Goal: Find specific page/section: Find specific page/section

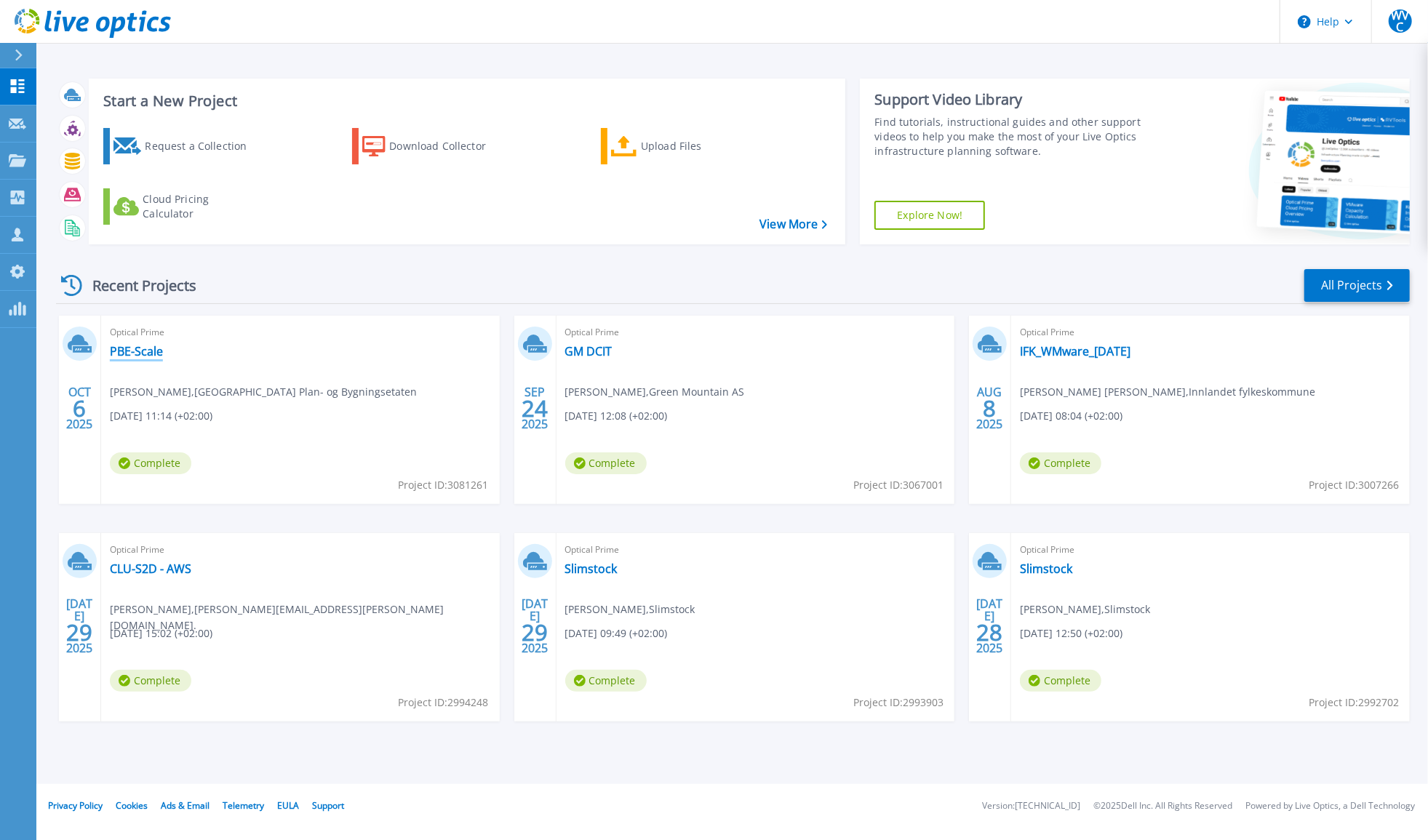
click at [141, 350] on link "PBE-Scale" at bounding box center [136, 351] width 53 height 15
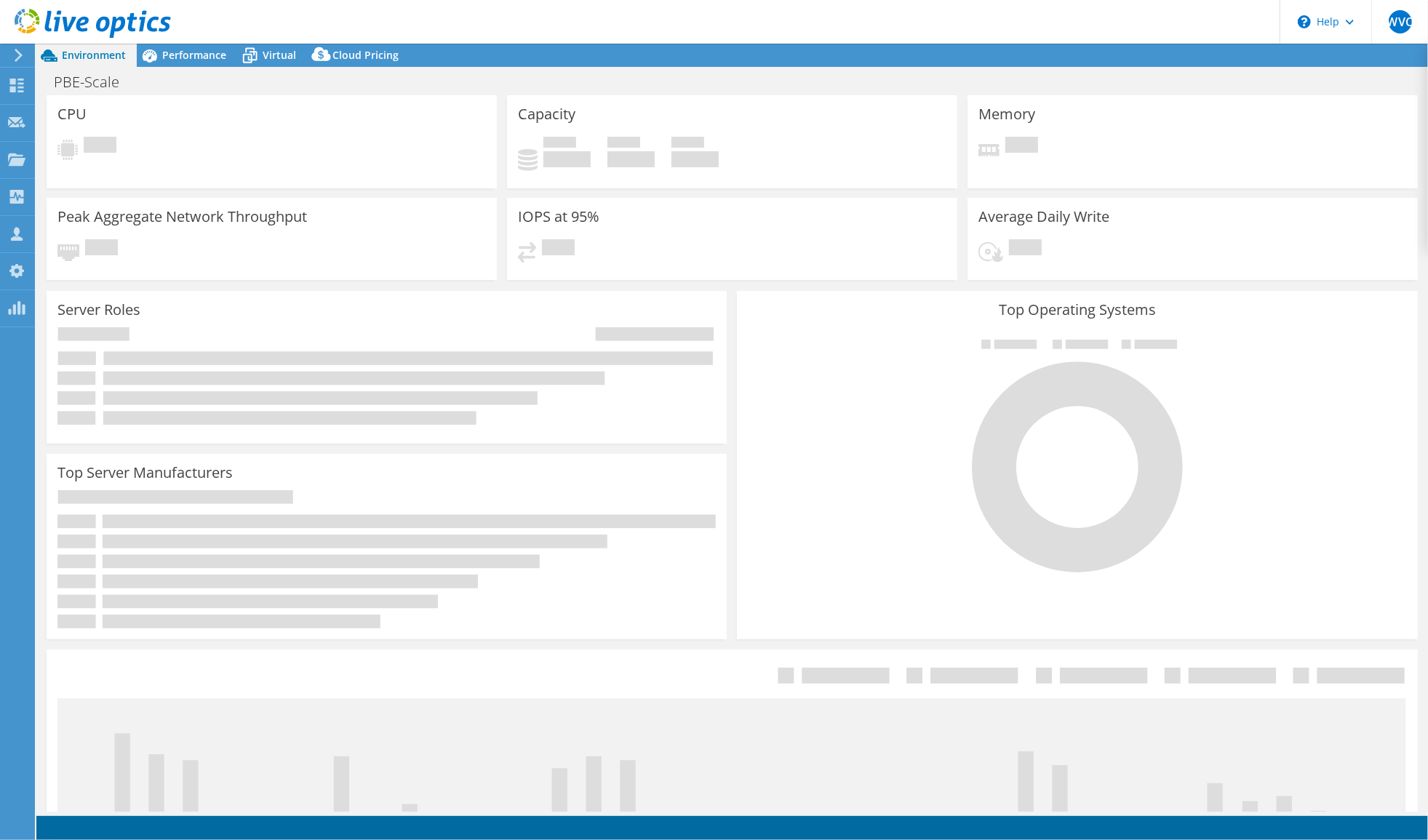
select select "EULondon"
select select "NOK"
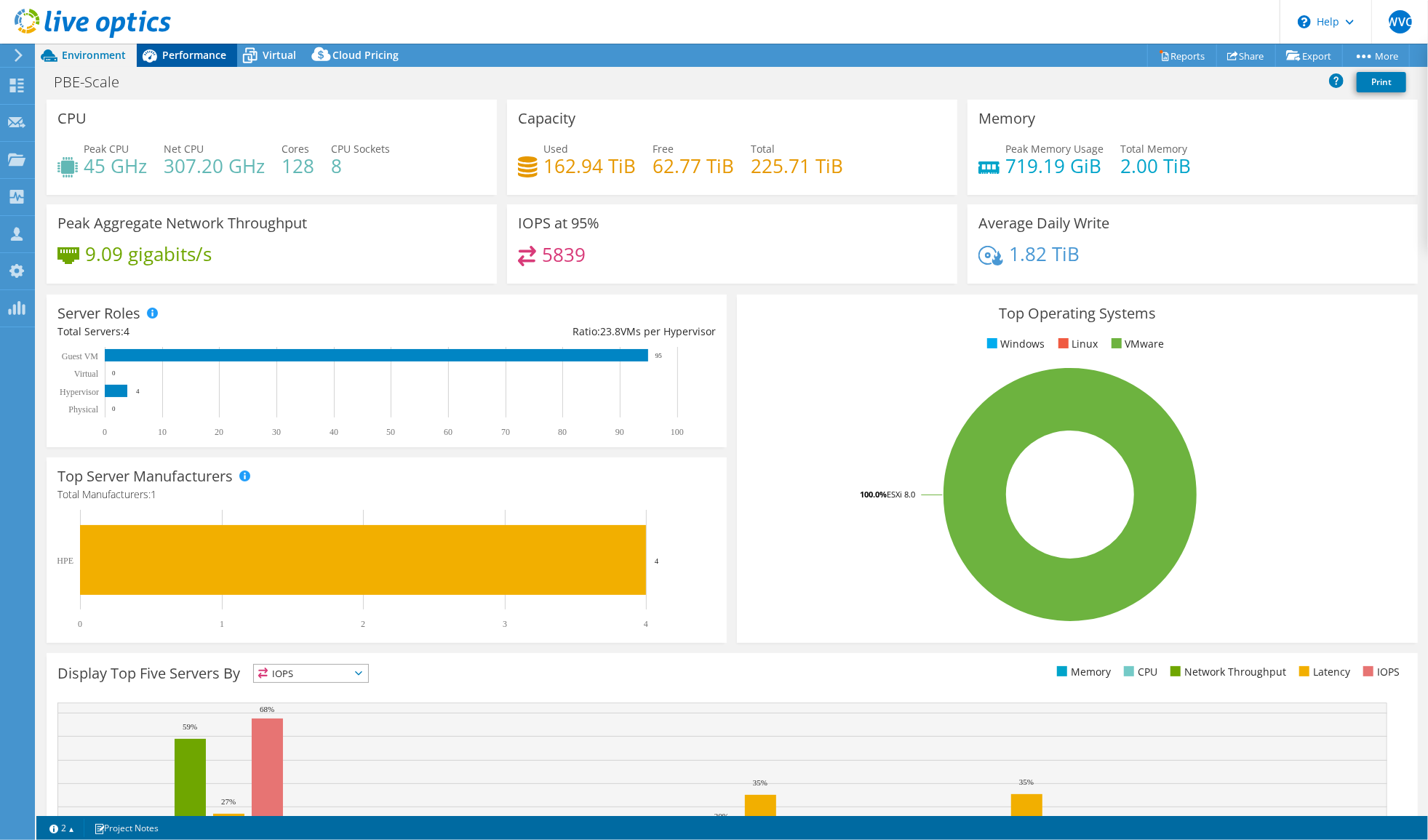
click at [200, 46] on div "Performance" at bounding box center [187, 55] width 100 height 23
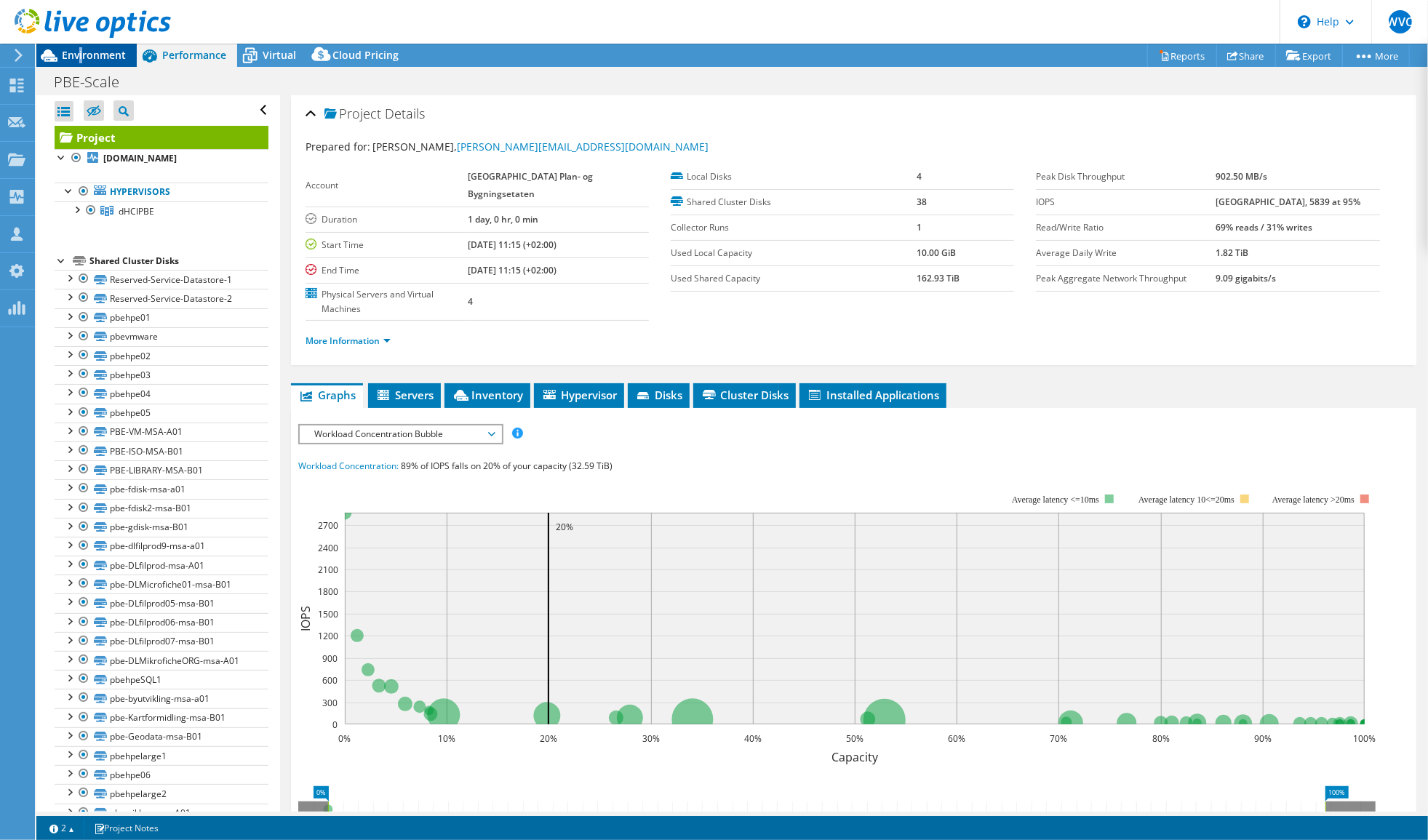
click at [81, 55] on span "Environment" at bounding box center [94, 55] width 64 height 14
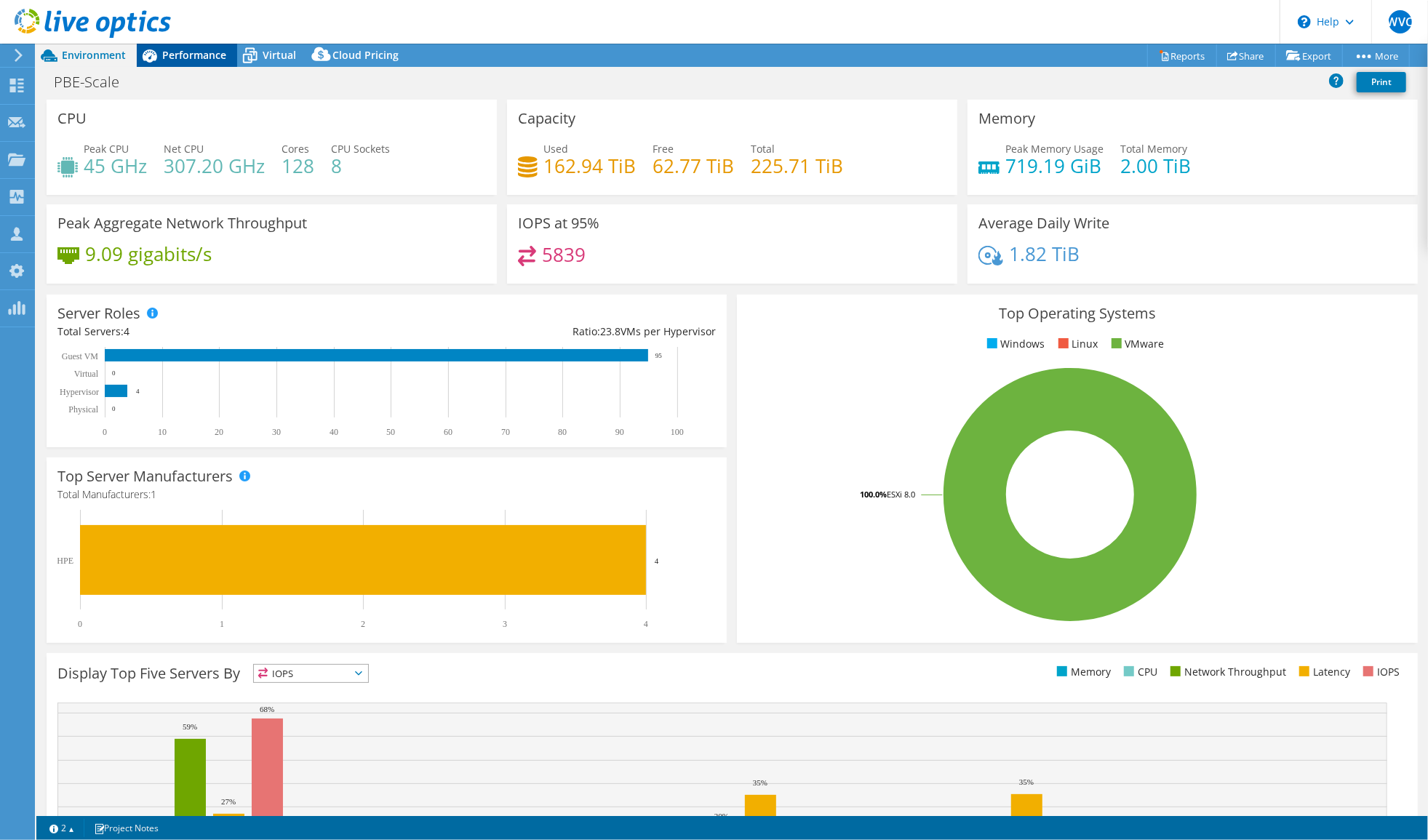
click at [193, 56] on span "Performance" at bounding box center [194, 55] width 64 height 14
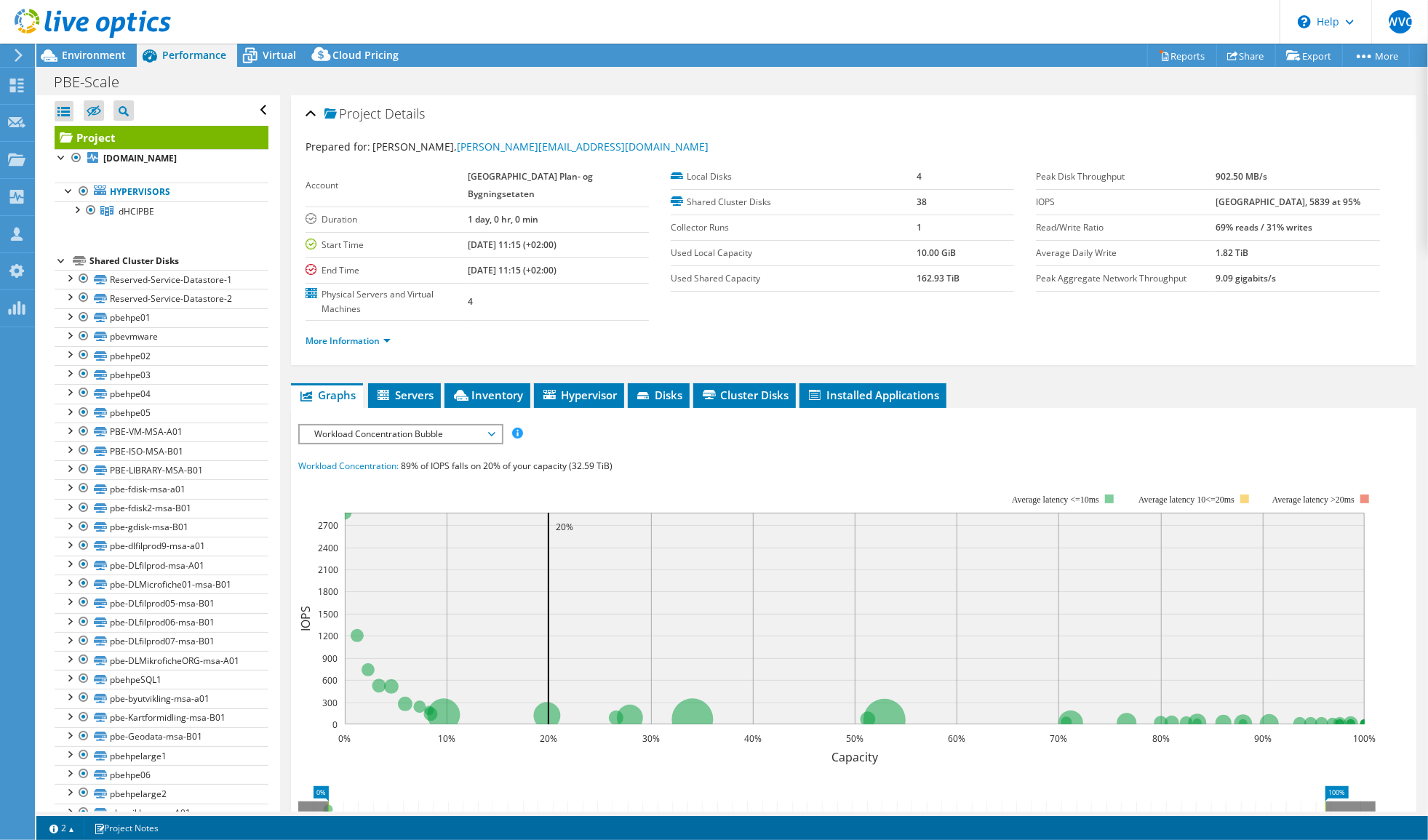
click at [389, 432] on span "Workload Concentration Bubble" at bounding box center [400, 434] width 187 height 18
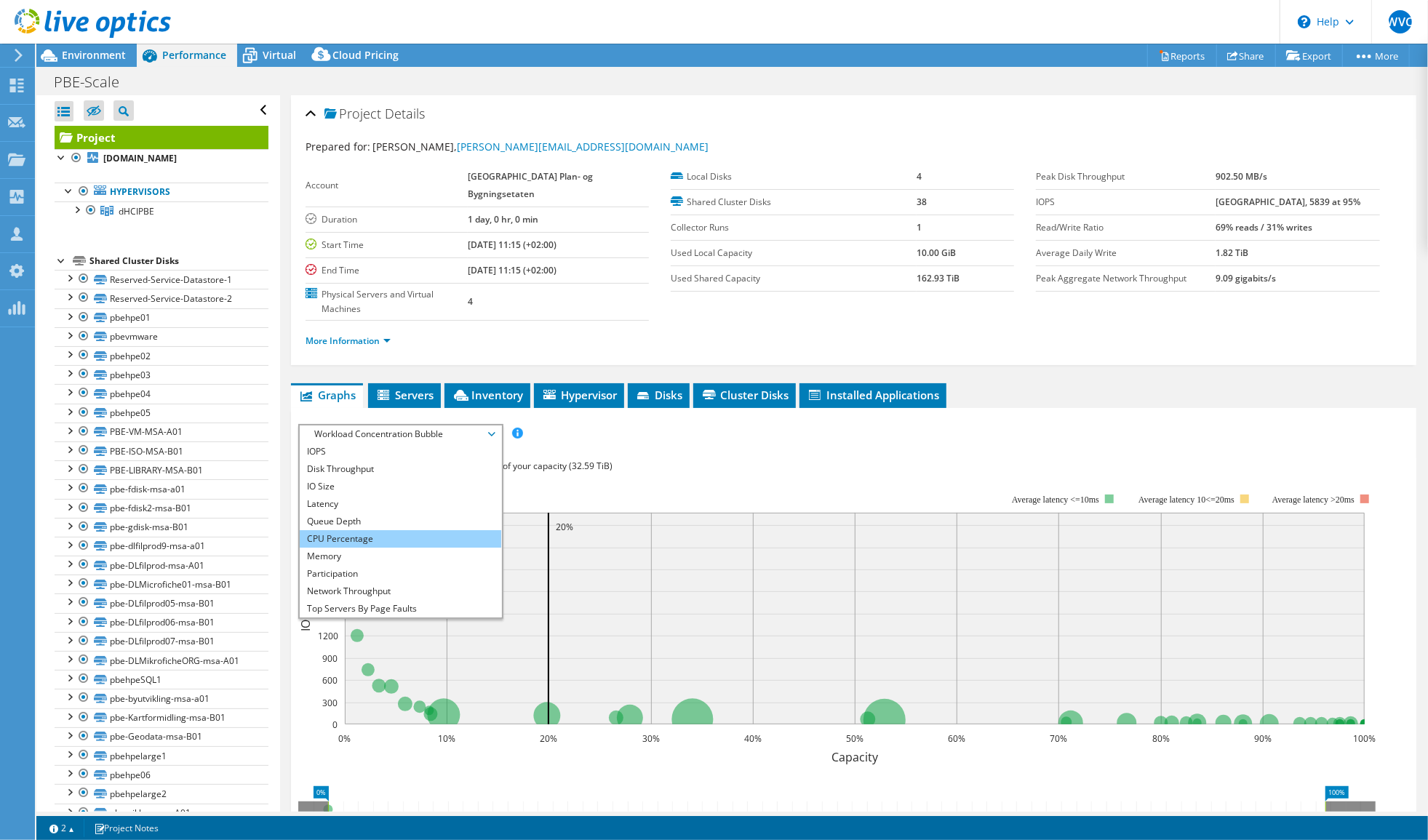
drag, startPoint x: 365, startPoint y: 532, endPoint x: 372, endPoint y: 532, distance: 7.0
click at [365, 531] on li "CPU Percentage" at bounding box center [400, 539] width 202 height 18
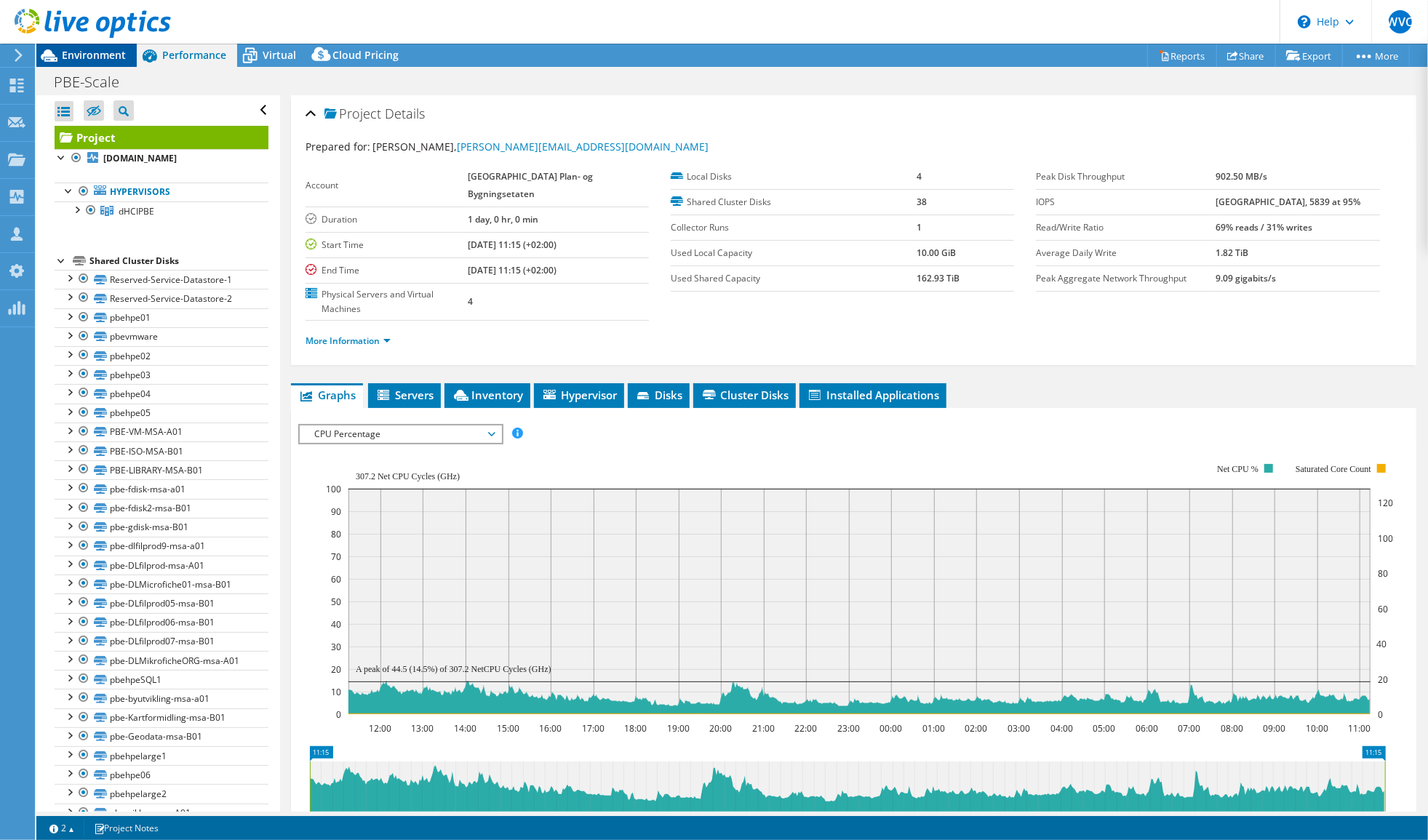
click at [104, 56] on span "Environment" at bounding box center [94, 55] width 64 height 14
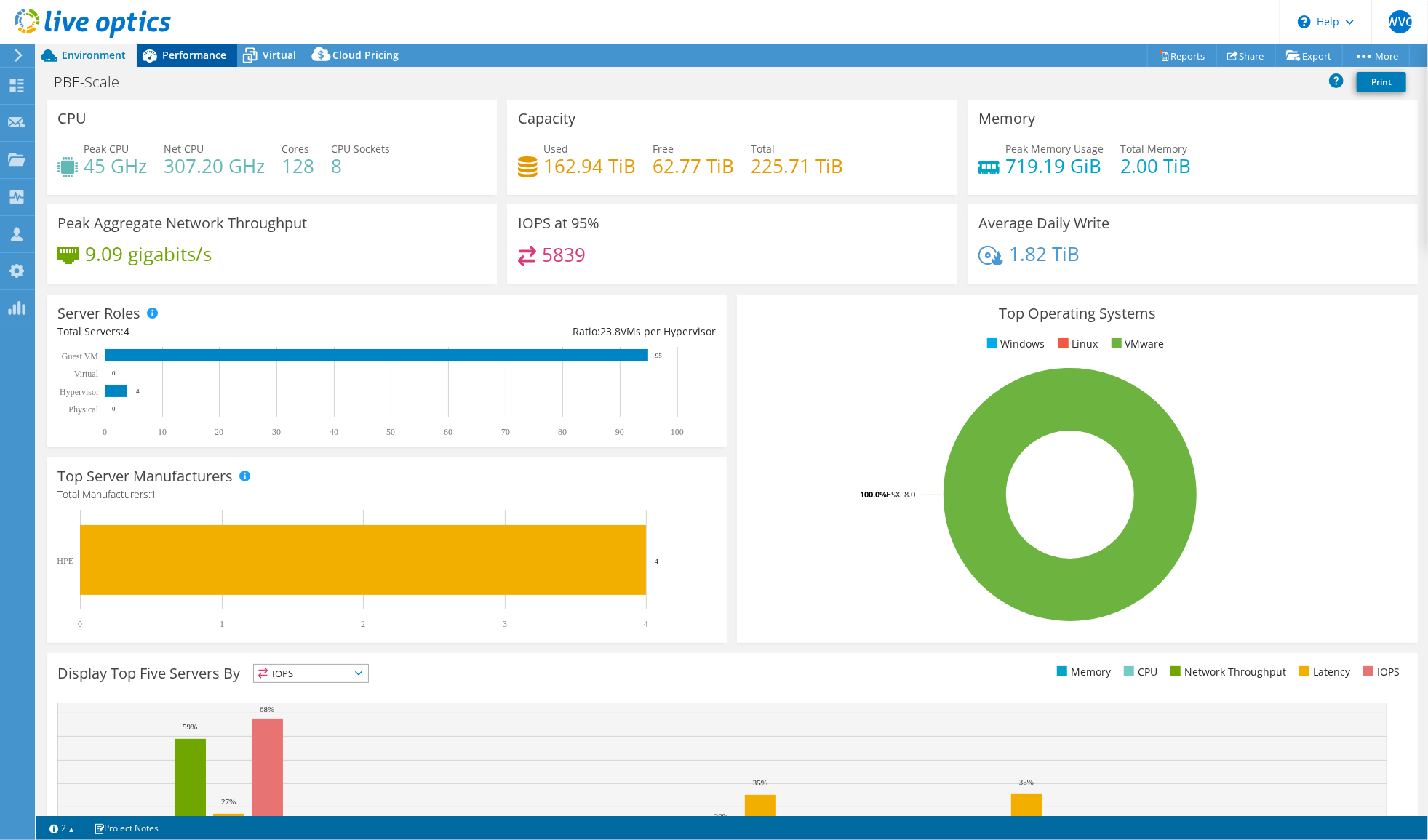
click at [200, 43] on div "Performance" at bounding box center [187, 55] width 100 height 23
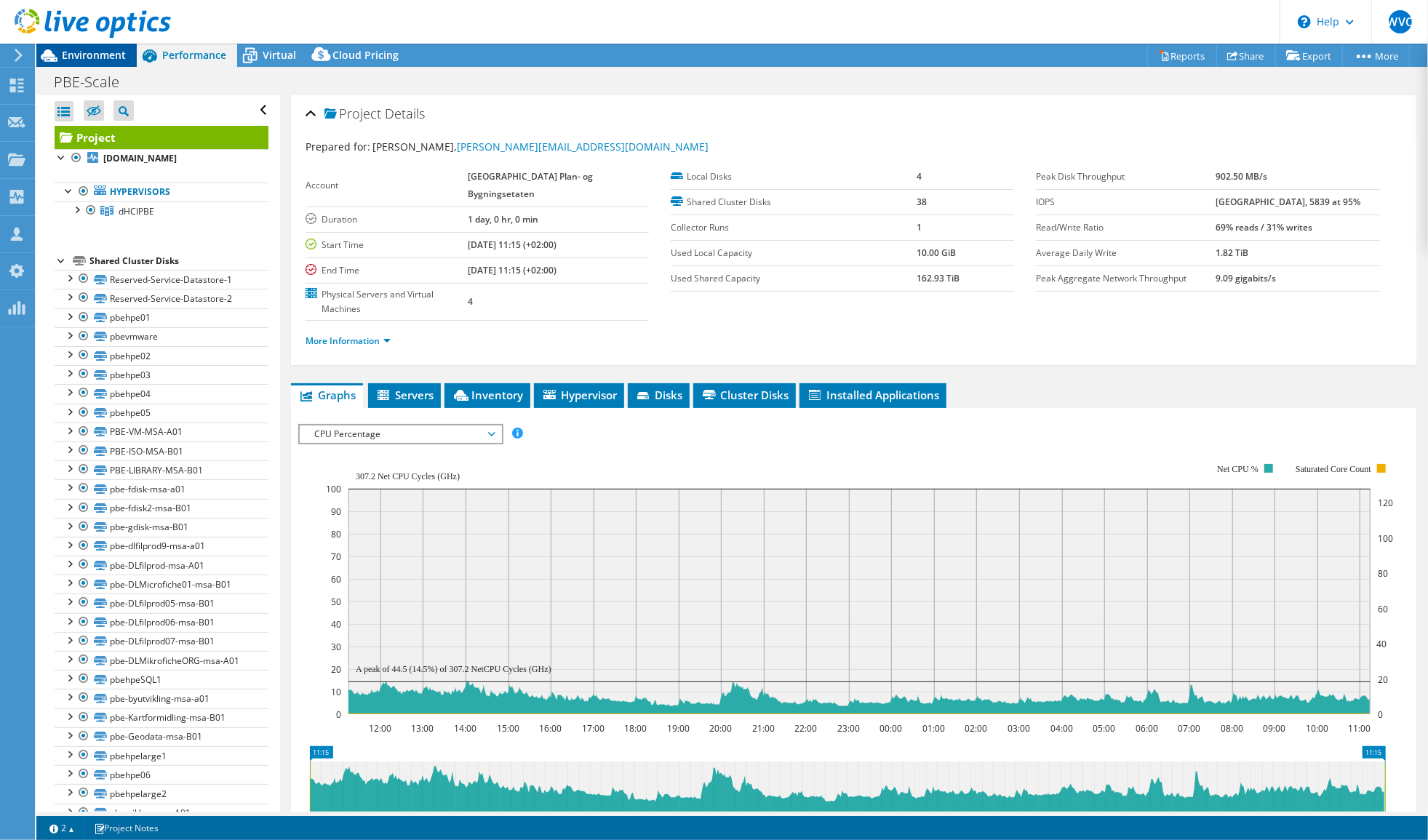
click at [91, 54] on span "Environment" at bounding box center [94, 55] width 64 height 14
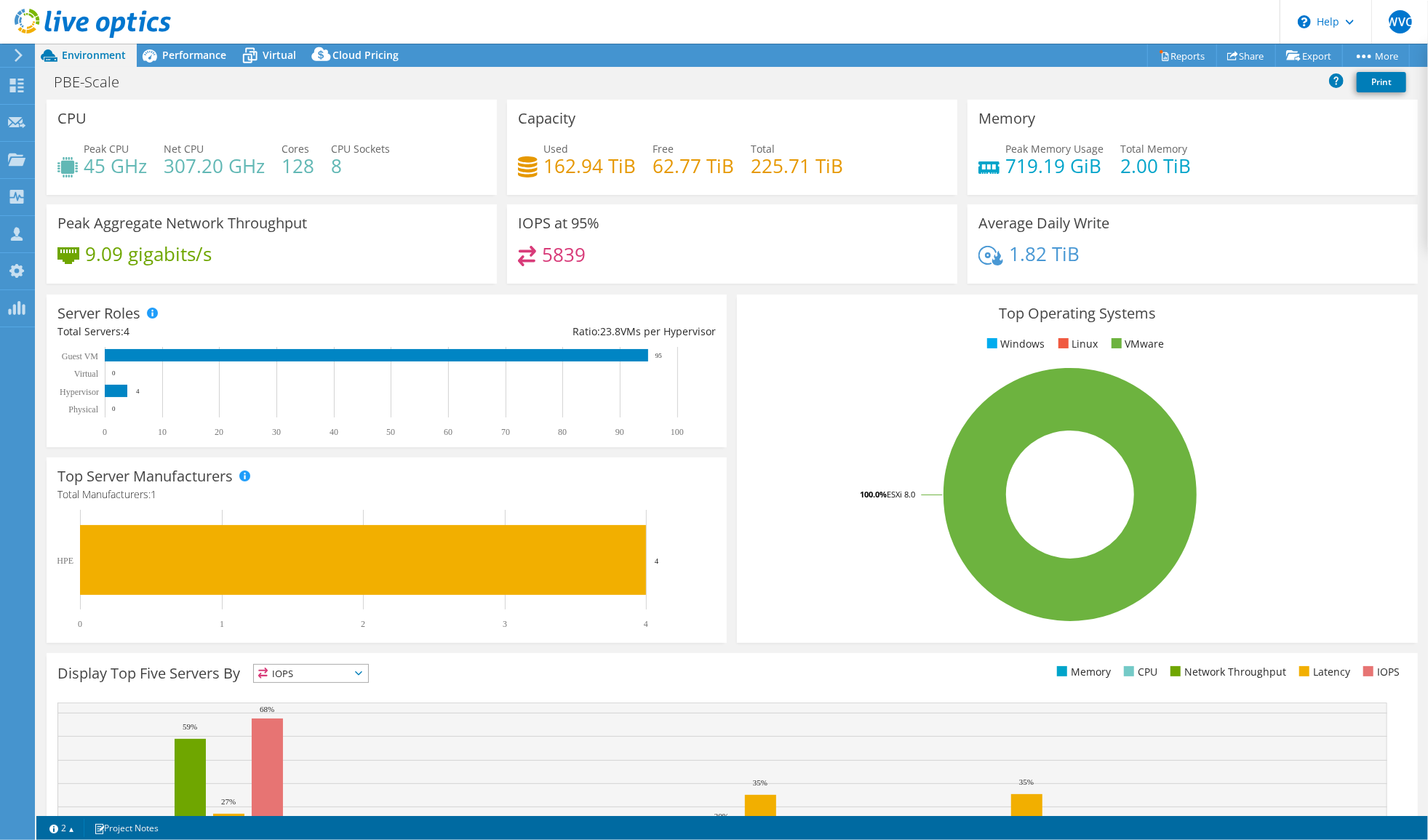
click at [117, 52] on span "Environment" at bounding box center [94, 55] width 64 height 14
click at [64, 81] on div "Dashboard" at bounding box center [68, 86] width 68 height 36
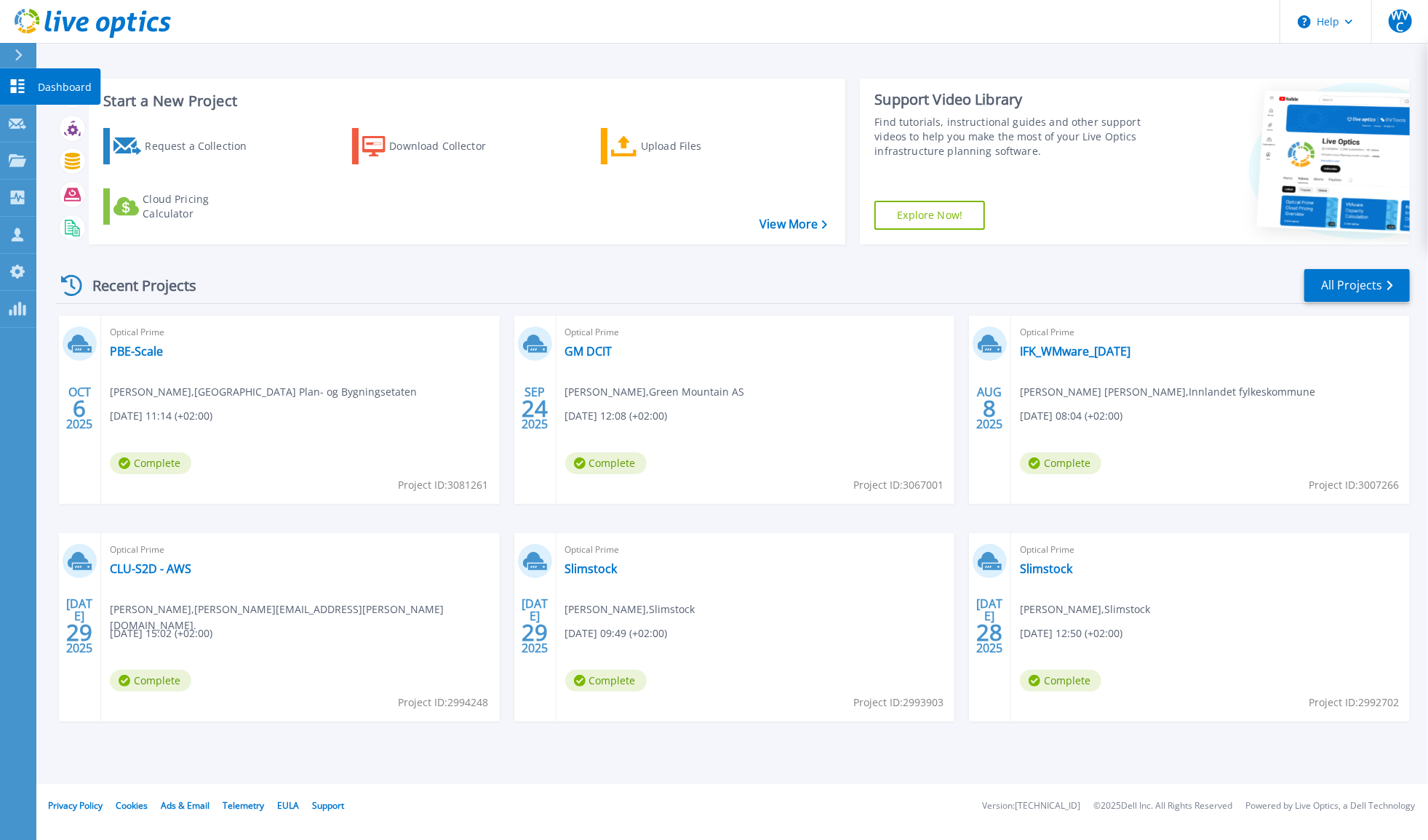
click at [19, 89] on icon at bounding box center [18, 87] width 14 height 14
click at [52, 234] on p "Customers" at bounding box center [64, 235] width 53 height 38
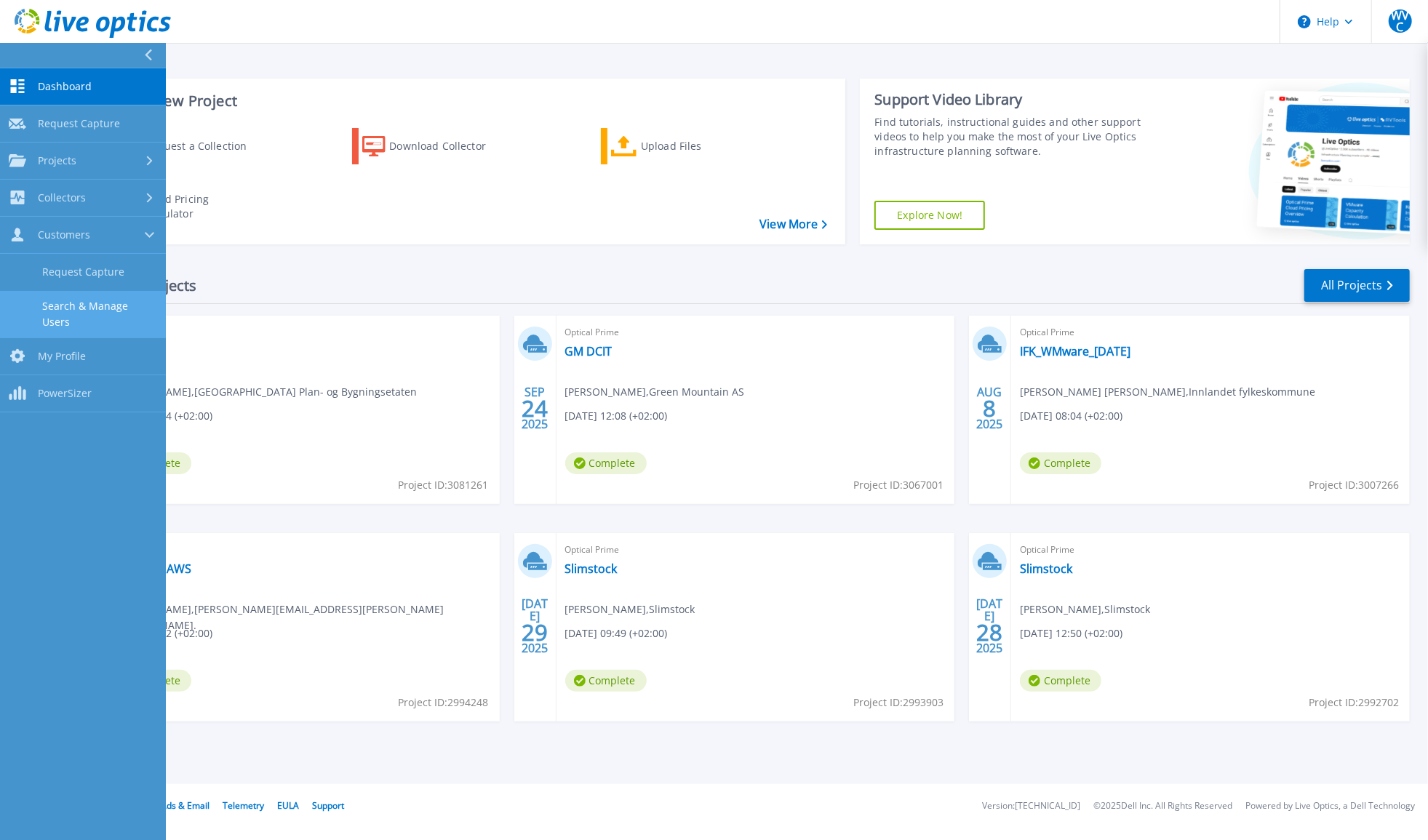
click at [83, 299] on link "Search & Manage Users" at bounding box center [83, 314] width 166 height 46
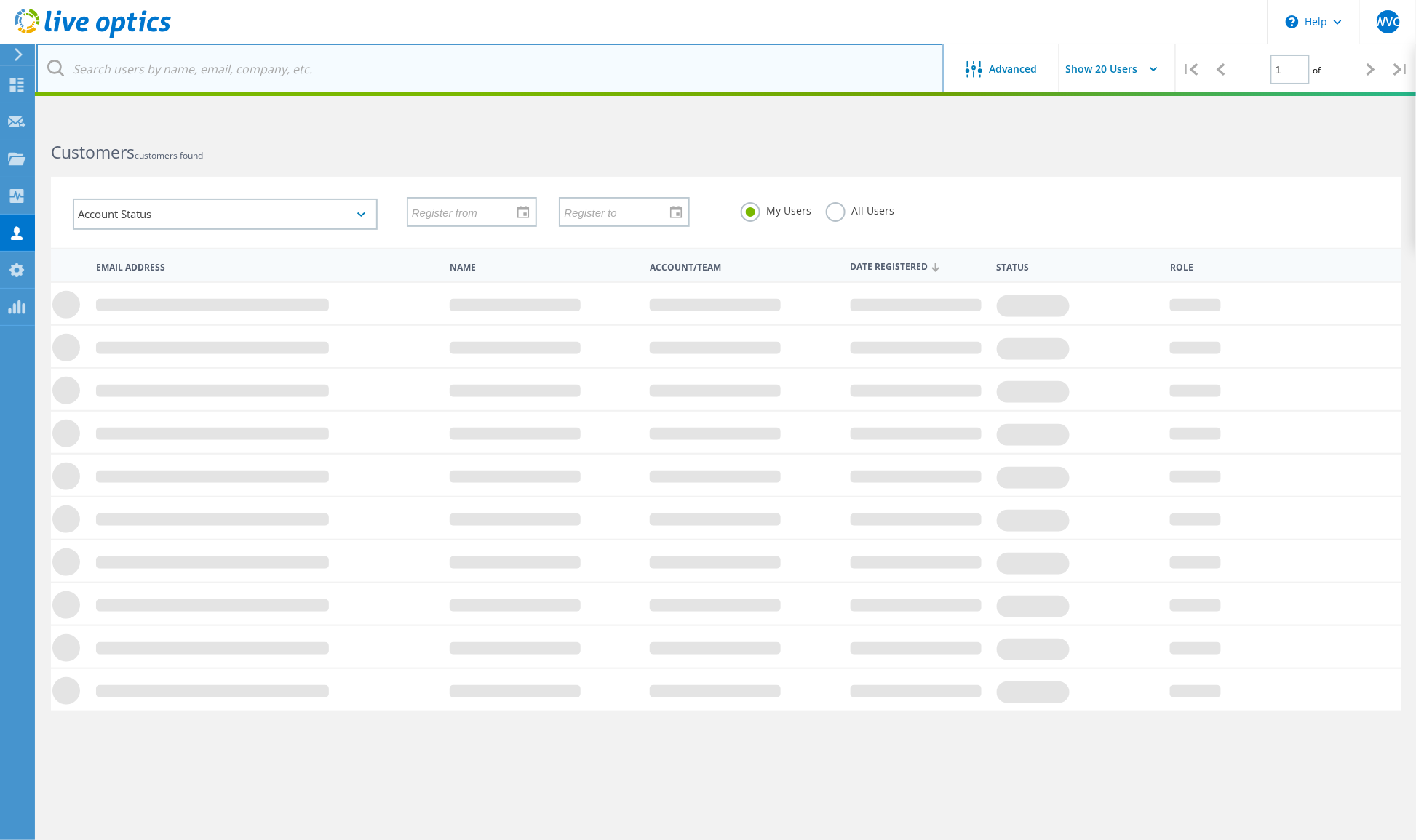
click at [291, 73] on input "text" at bounding box center [490, 69] width 907 height 51
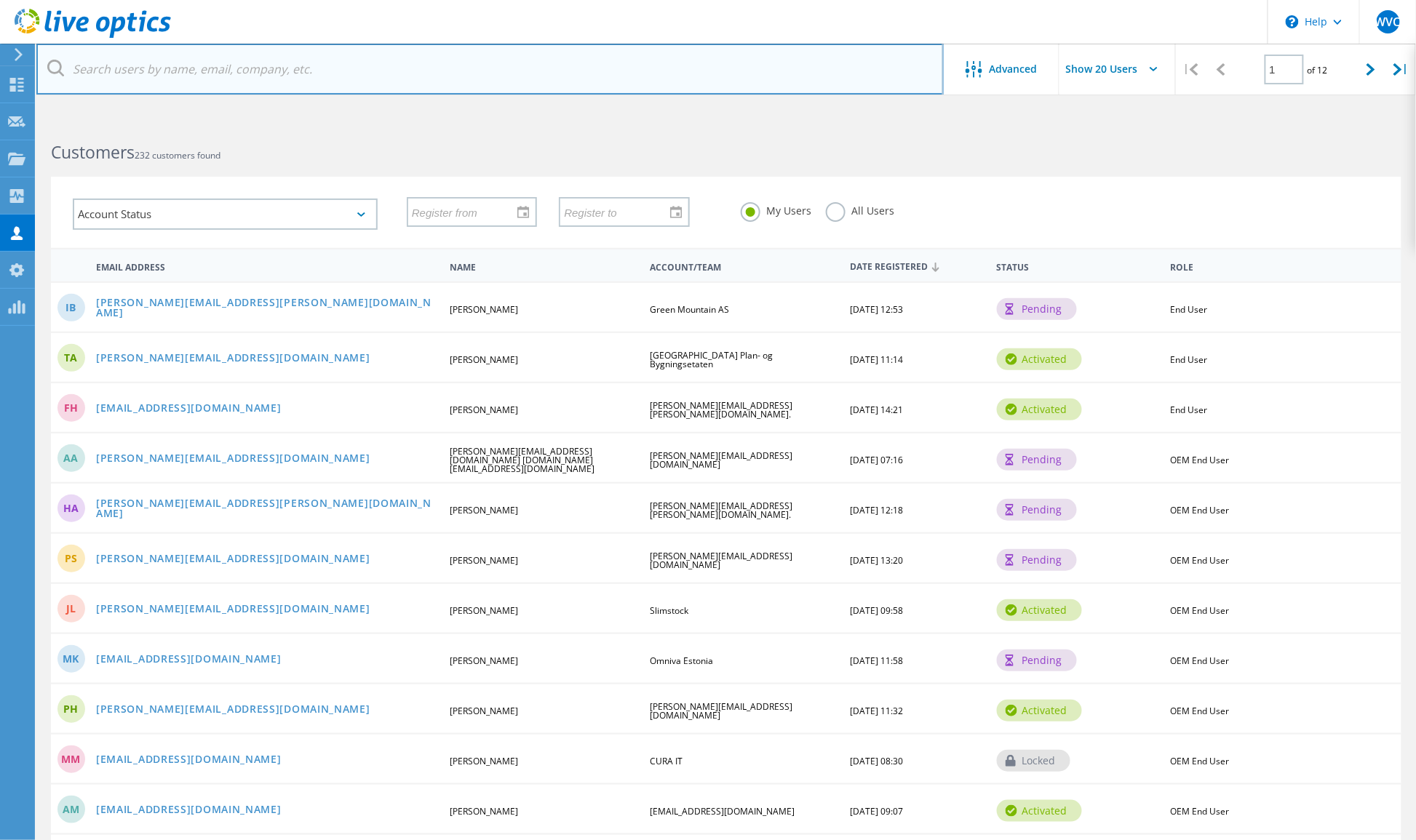
paste input "[PERSON_NAME][EMAIL_ADDRESS][DOMAIN_NAME]"
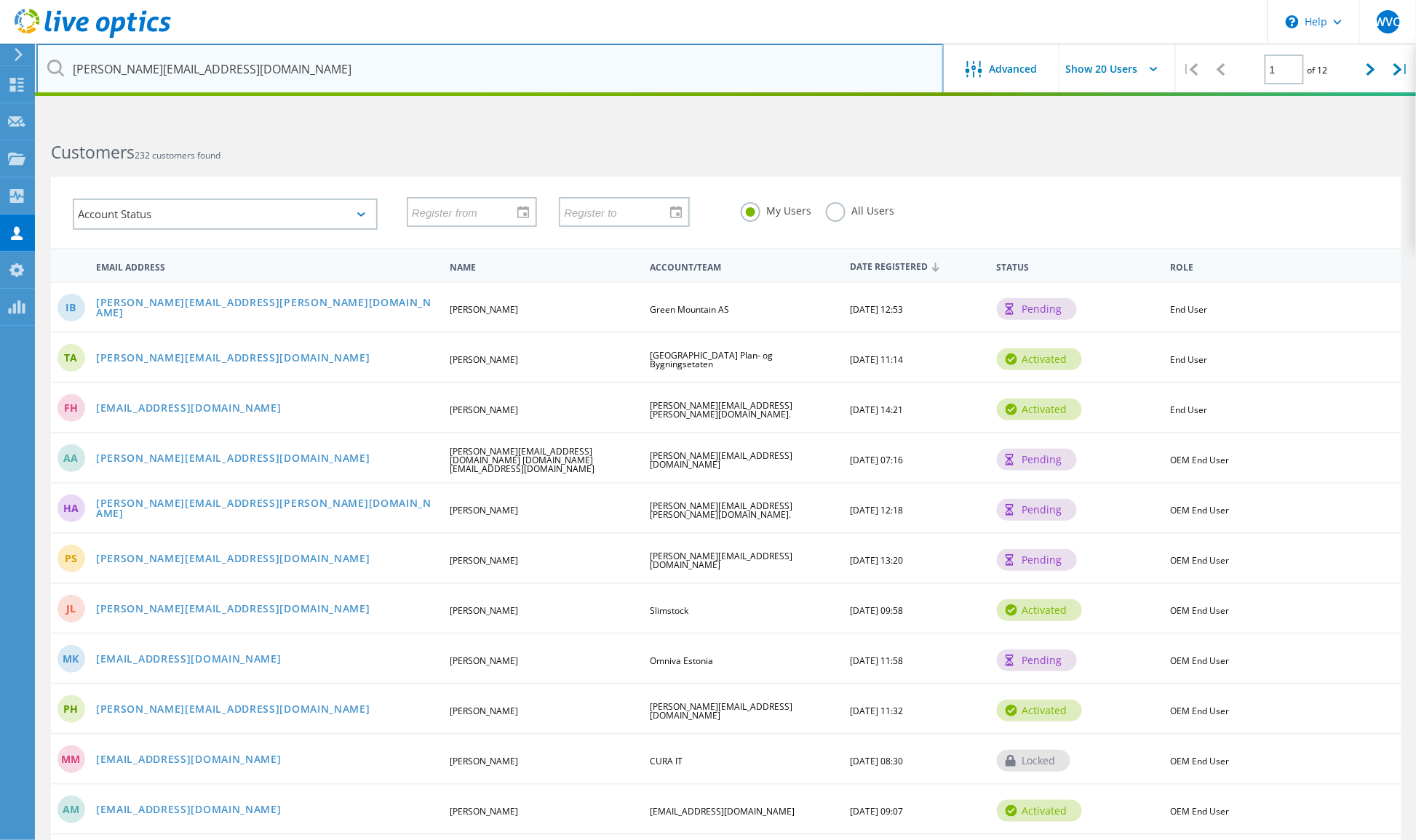
type input "[PERSON_NAME][EMAIL_ADDRESS][DOMAIN_NAME]"
